Goal: Contribute content

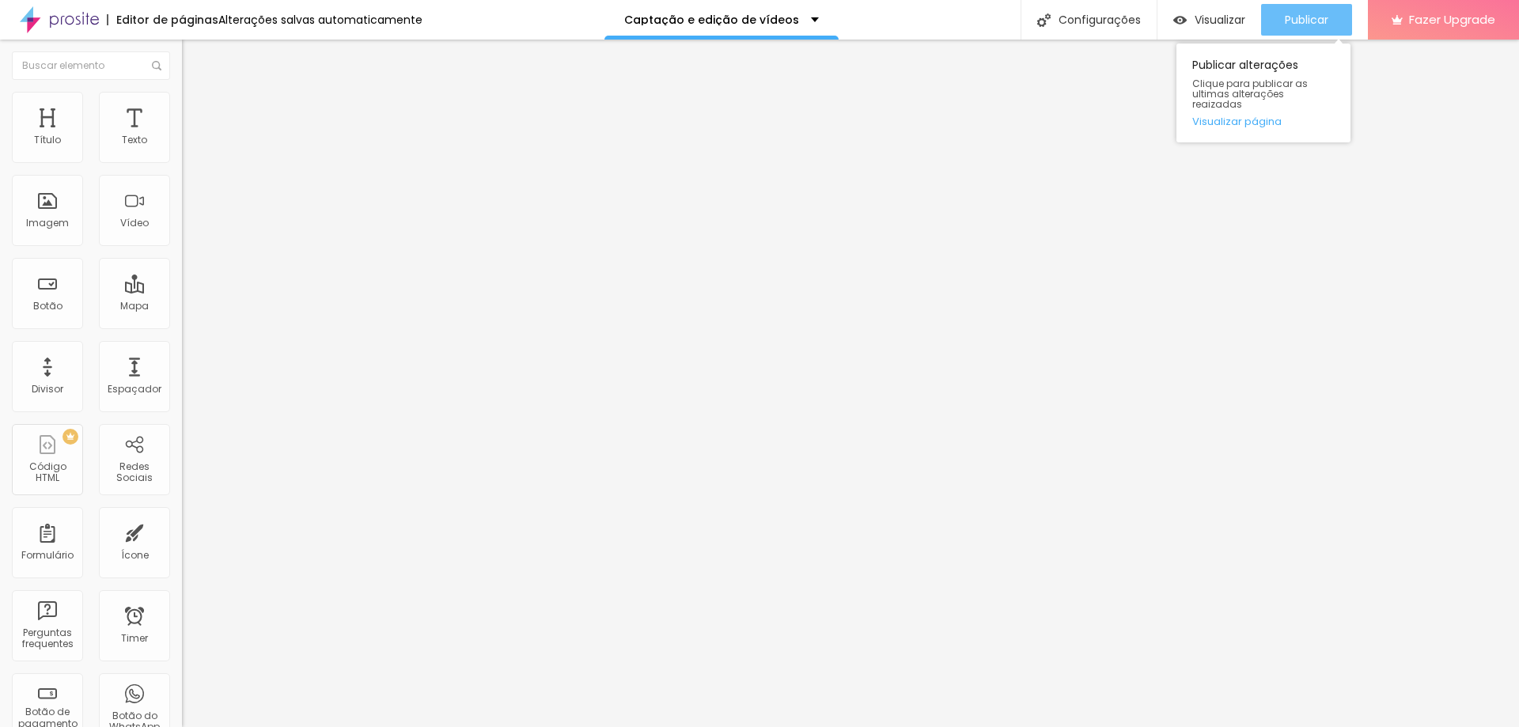
click at [1318, 13] on span "Publicar" at bounding box center [1307, 19] width 44 height 13
click at [182, 136] on span "Trocar imagem" at bounding box center [225, 129] width 86 height 13
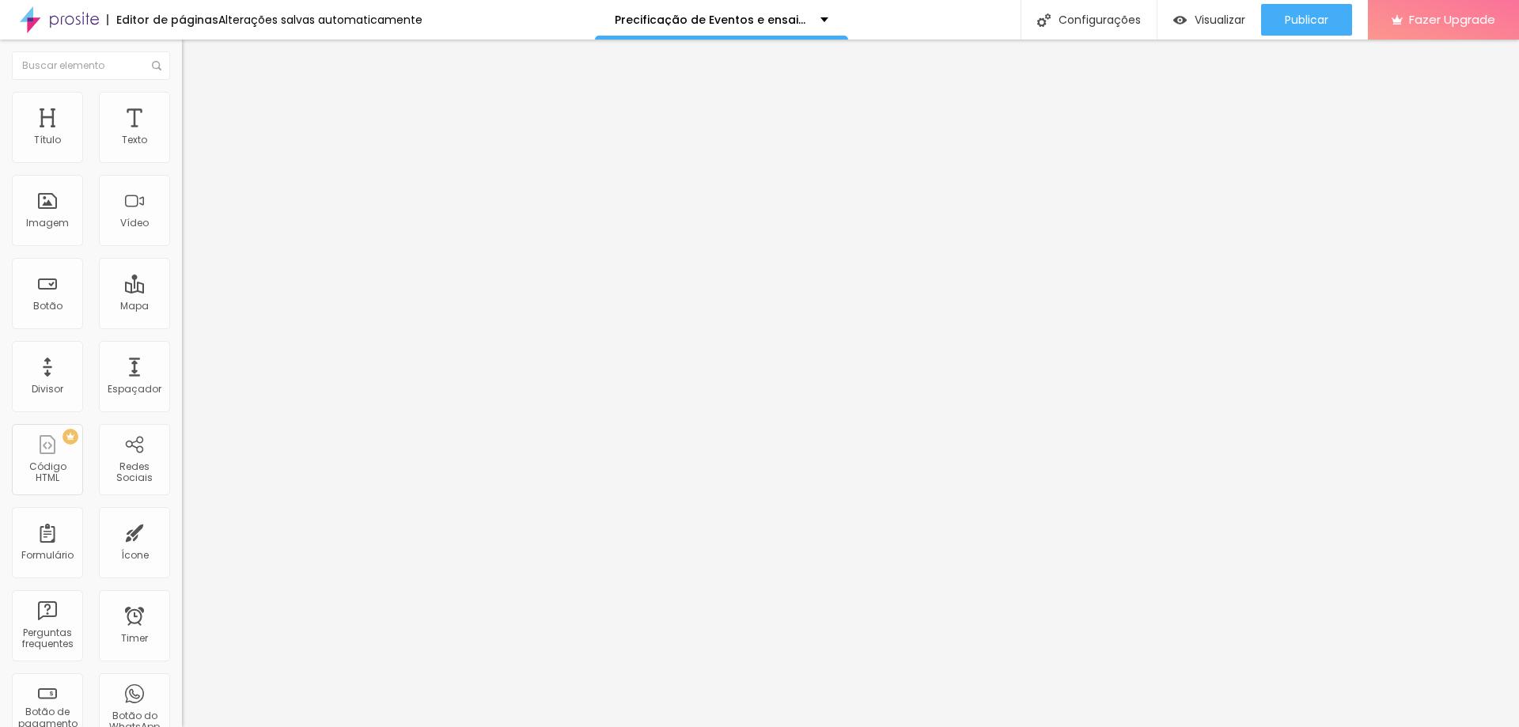
click at [196, 108] on span "Avançado" at bounding box center [222, 102] width 52 height 13
click at [196, 93] on span "Estilo" at bounding box center [208, 86] width 25 height 13
click at [194, 63] on img "button" at bounding box center [200, 57] width 13 height 13
click at [182, 136] on span "Adicionar imagem" at bounding box center [233, 129] width 102 height 13
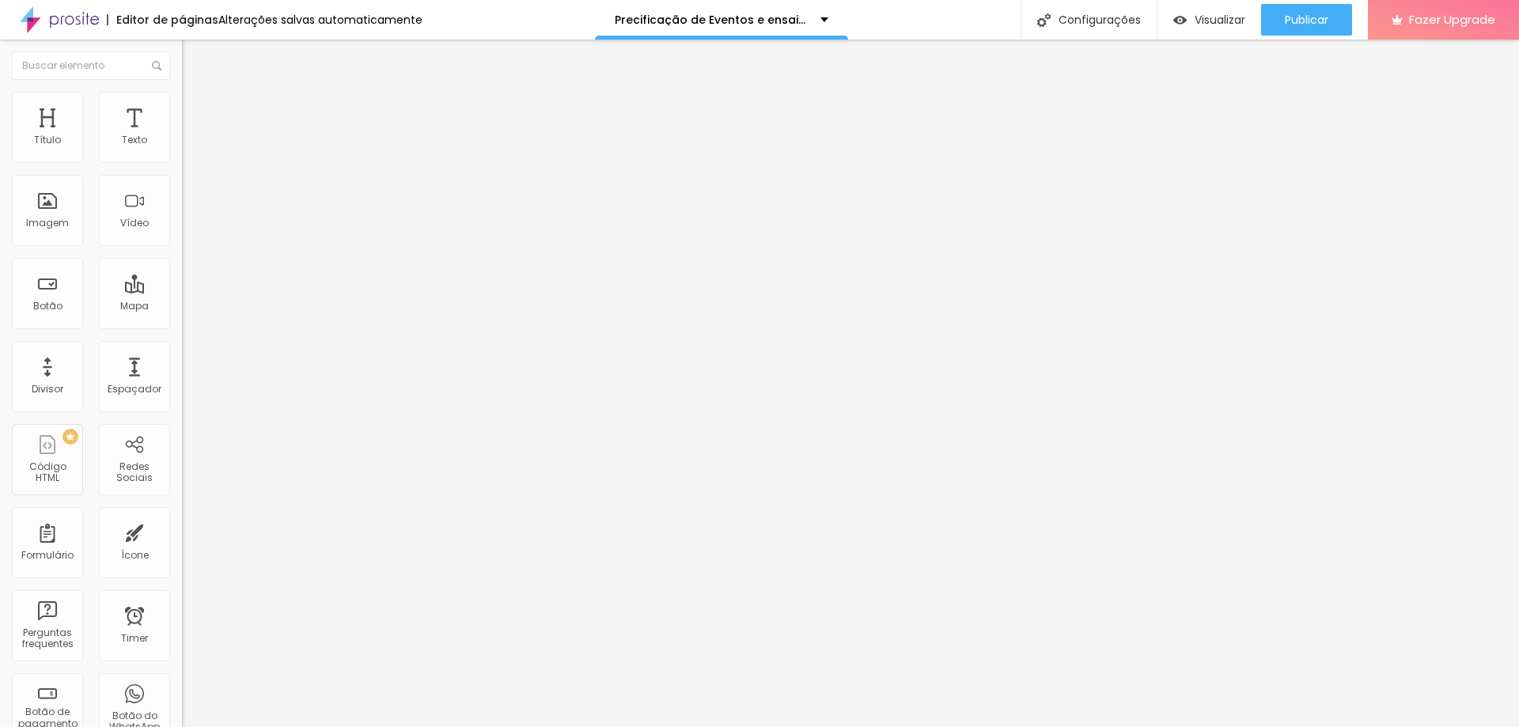
scroll to position [633, 0]
click at [182, 136] on span "Trocar imagem" at bounding box center [225, 129] width 86 height 13
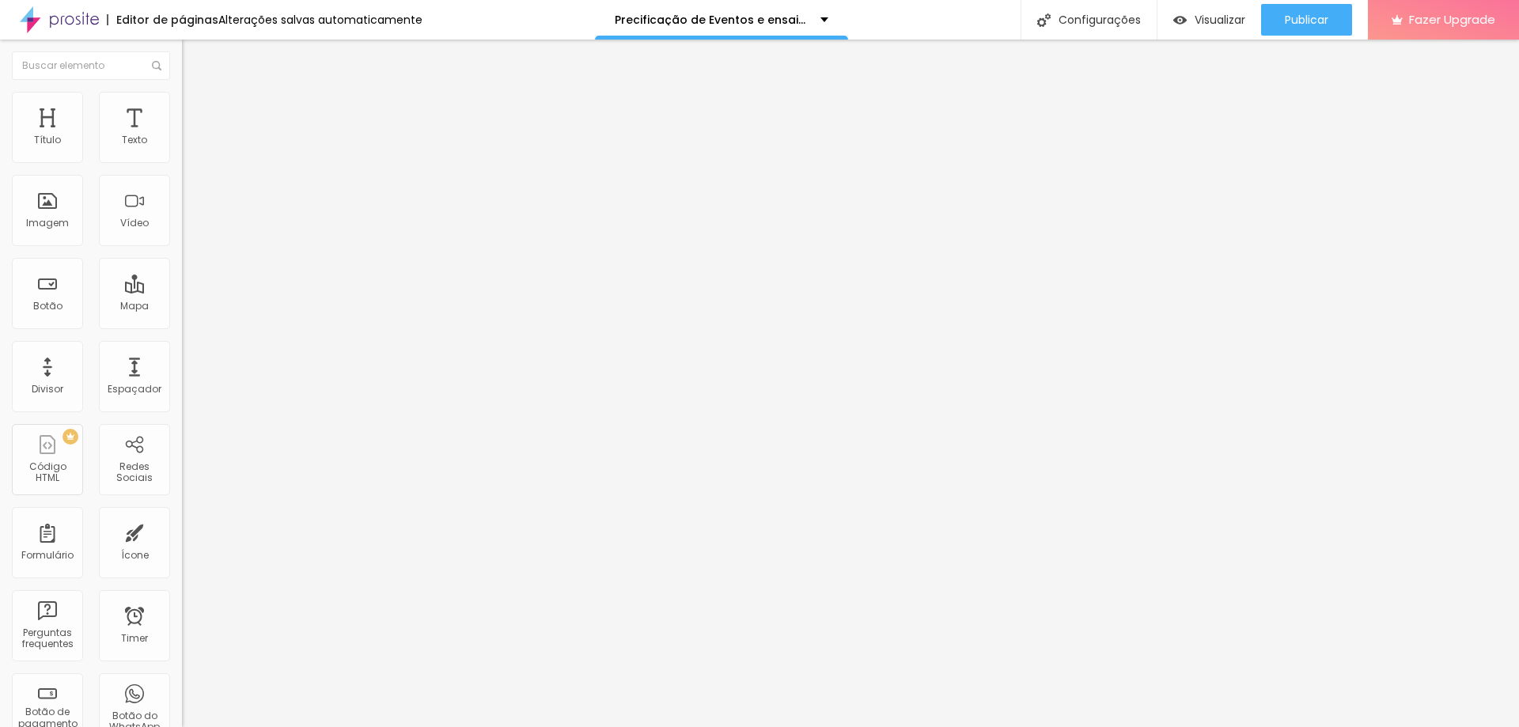
click at [182, 136] on span "Trocar imagem" at bounding box center [225, 129] width 86 height 13
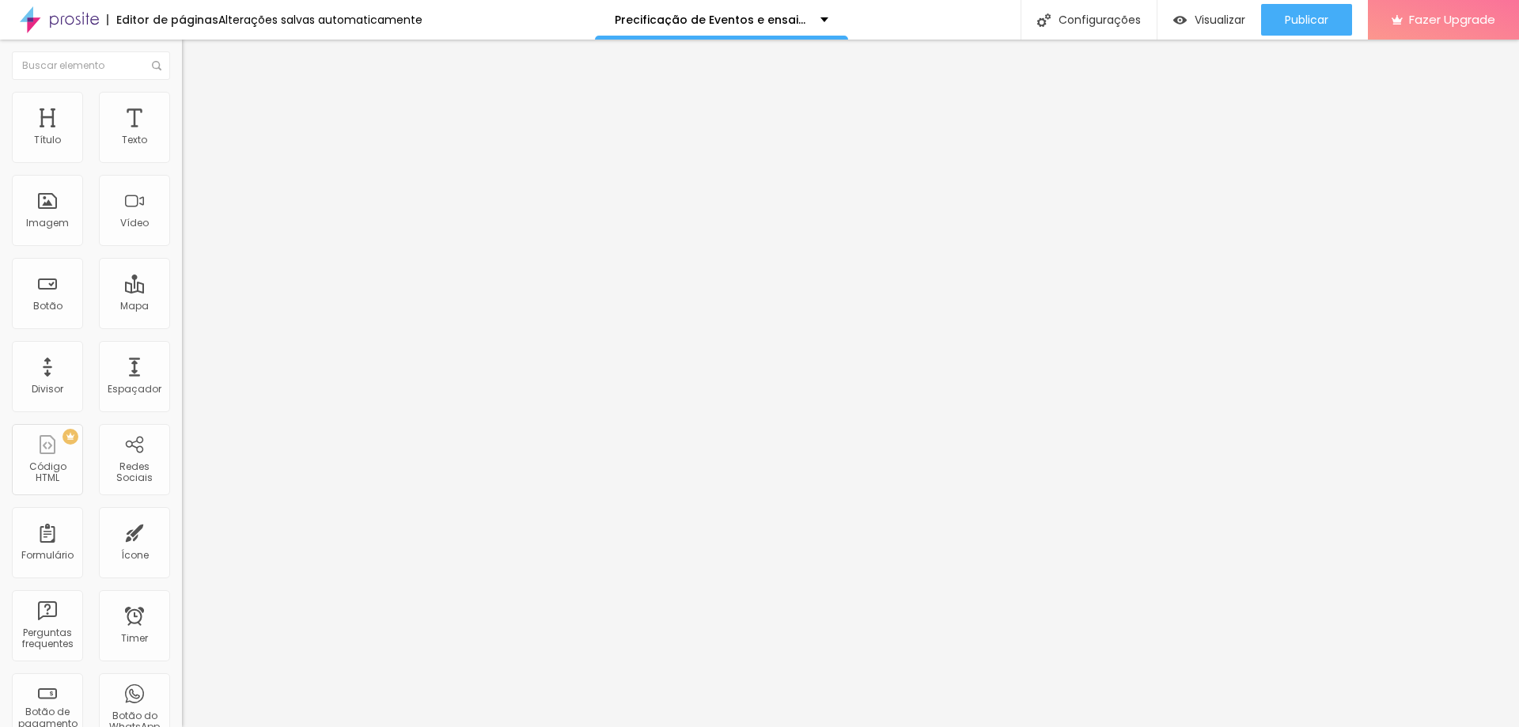
click at [182, 136] on span "Trocar imagem" at bounding box center [225, 129] width 86 height 13
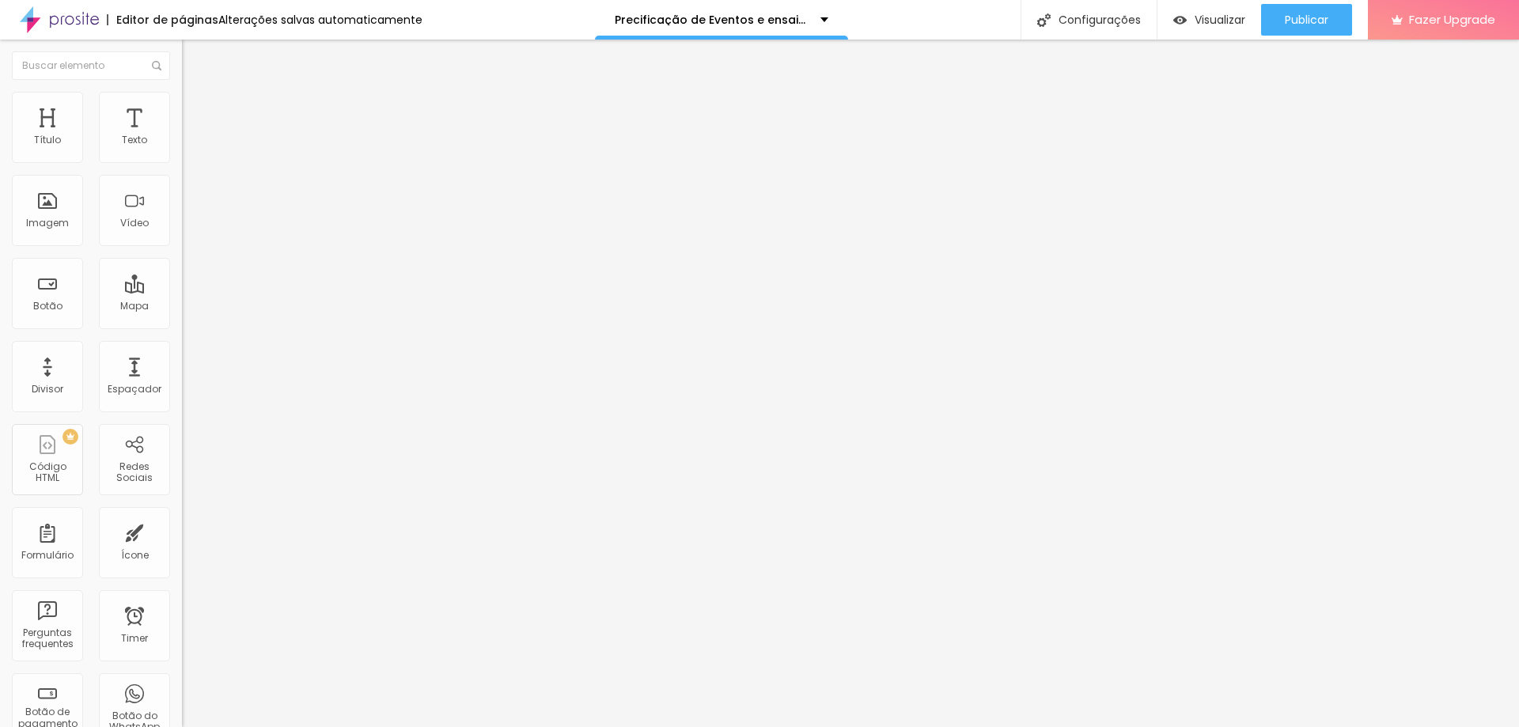
click at [182, 136] on span "Trocar imagem" at bounding box center [225, 129] width 86 height 13
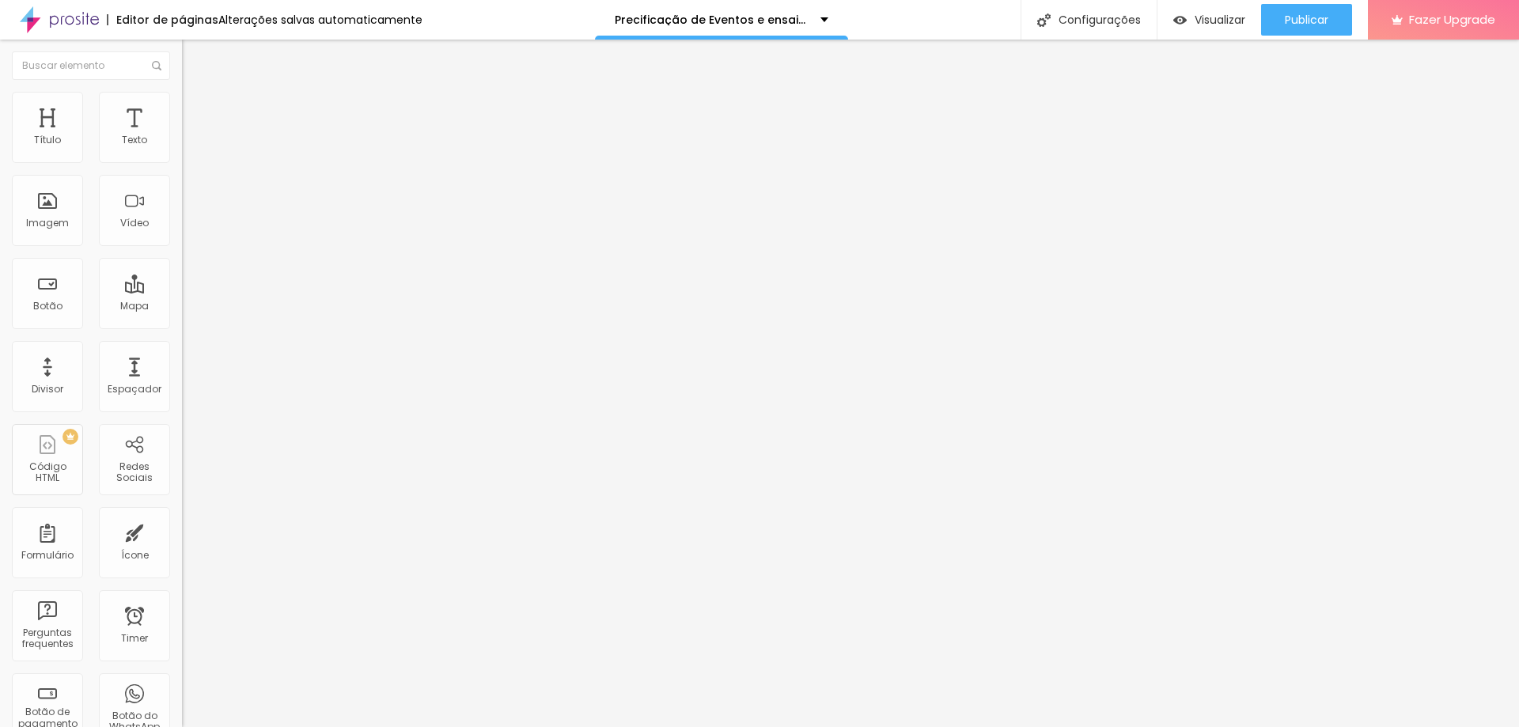
click at [182, 136] on span "Trocar imagem" at bounding box center [225, 129] width 86 height 13
